Goal: Transaction & Acquisition: Purchase product/service

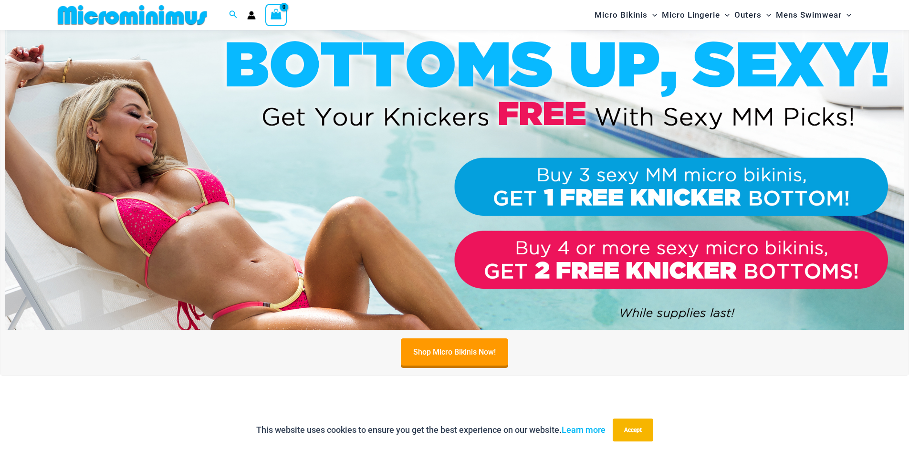
scroll to position [389, 0]
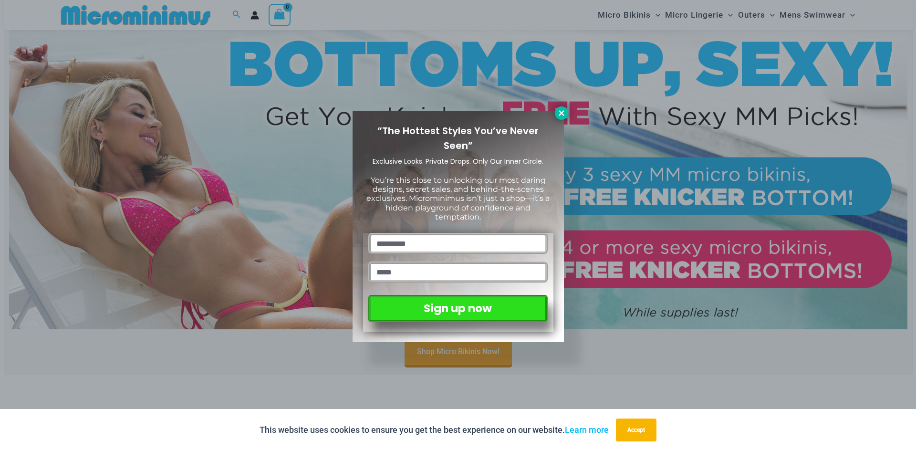
click at [562, 114] on icon at bounding box center [561, 112] width 5 height 5
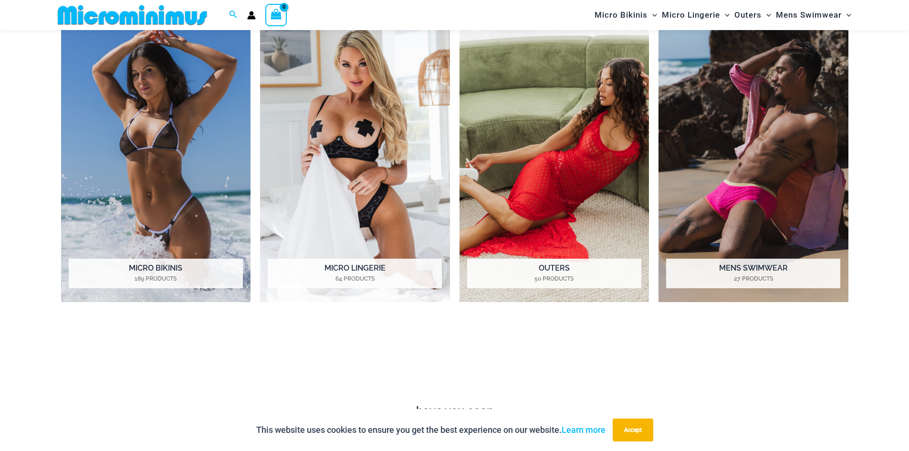
scroll to position [896, 0]
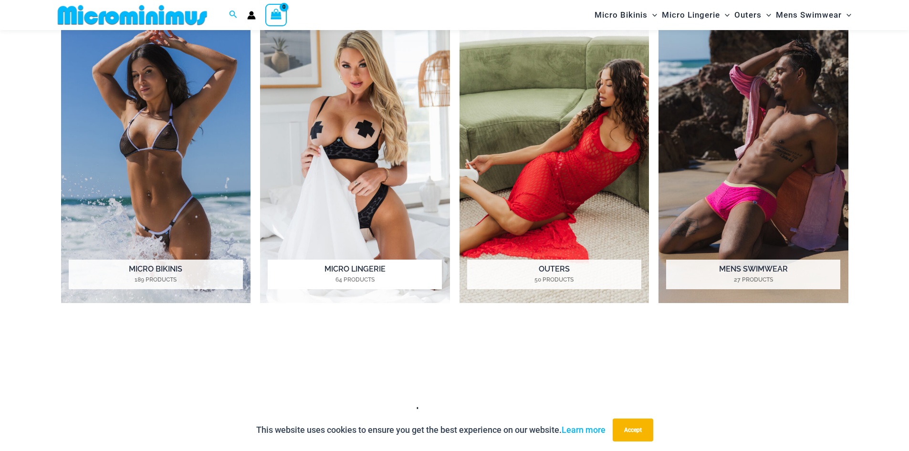
drag, startPoint x: 372, startPoint y: 181, endPoint x: 339, endPoint y: 276, distance: 100.5
click at [339, 276] on mark "64 Products" at bounding box center [355, 279] width 174 height 9
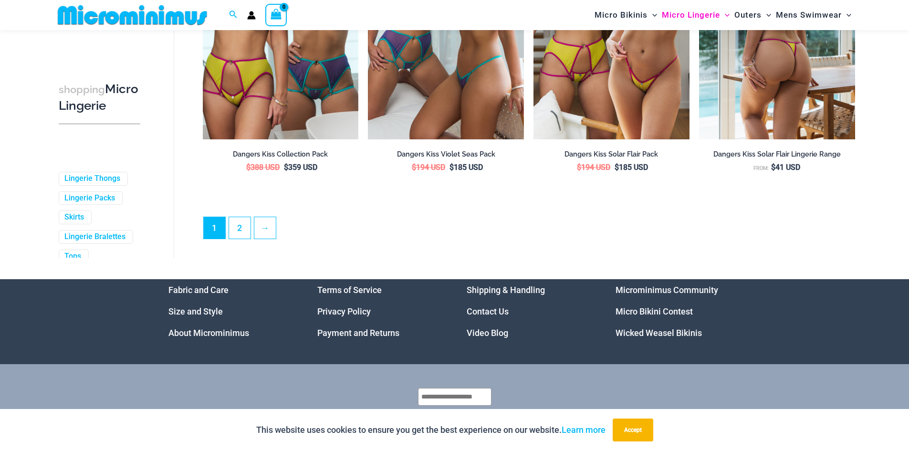
scroll to position [2587, 0]
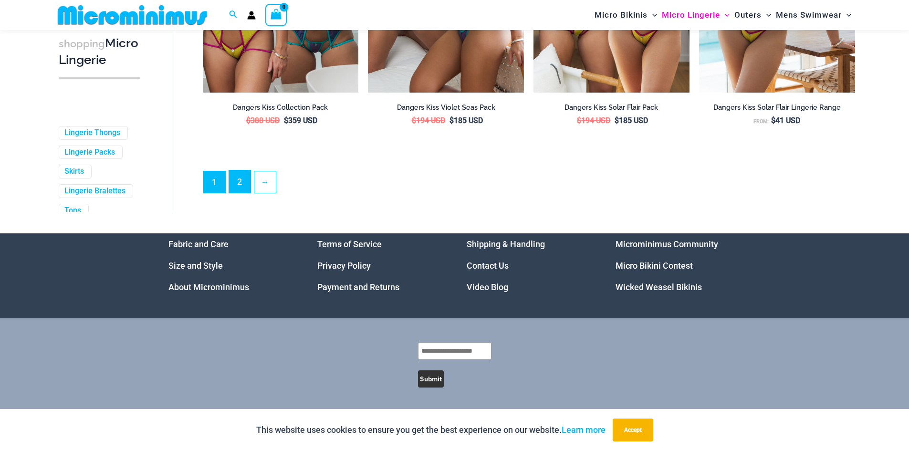
click at [249, 188] on link "2" at bounding box center [239, 181] width 21 height 22
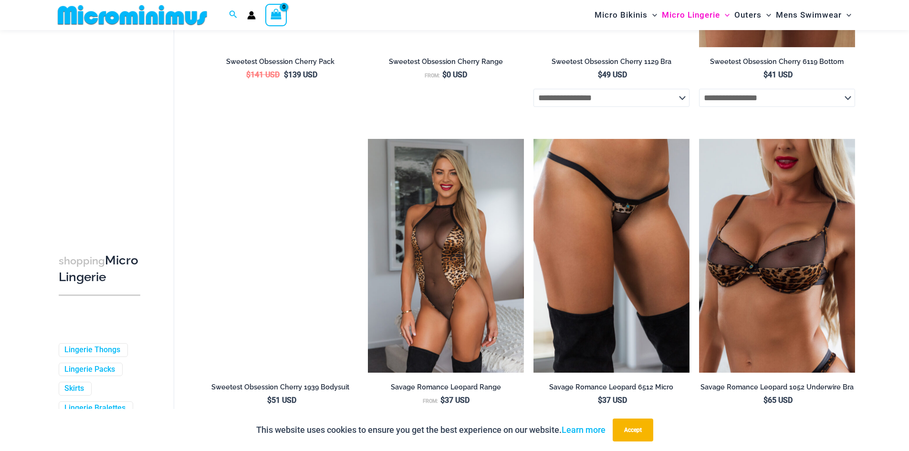
scroll to position [1927, 0]
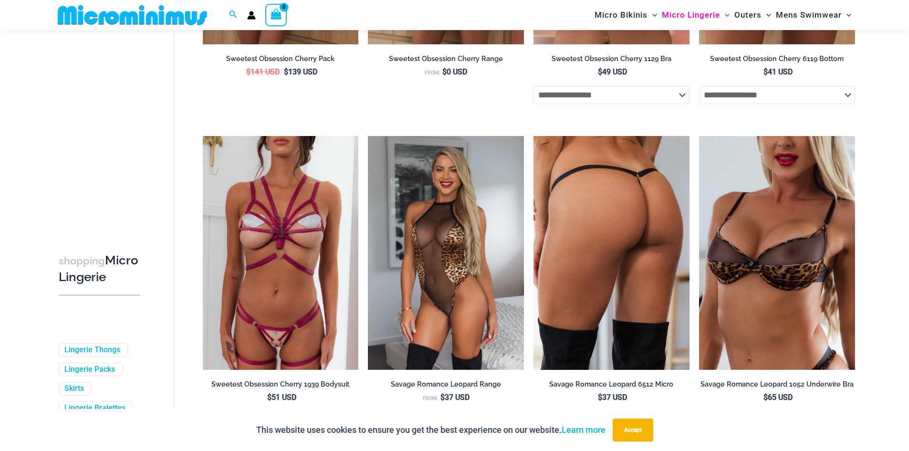
drag, startPoint x: 632, startPoint y: 224, endPoint x: 569, endPoint y: 205, distance: 66.3
click at [569, 205] on img at bounding box center [611, 253] width 156 height 234
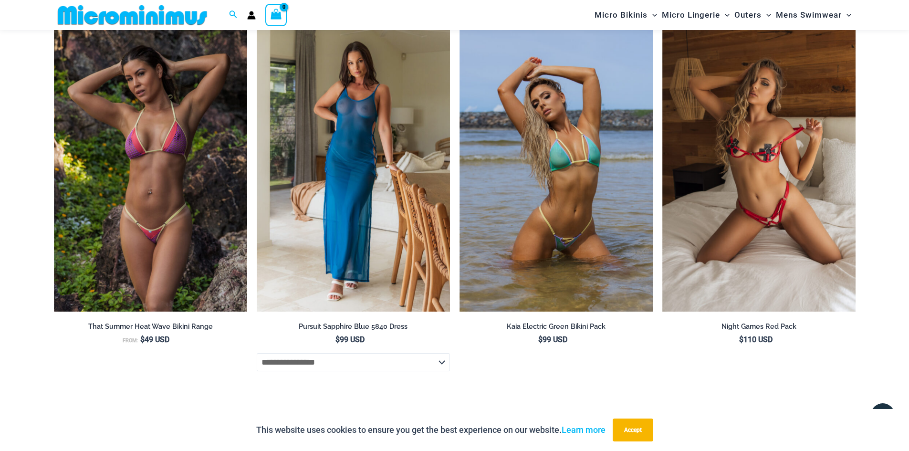
scroll to position [3239, 0]
